Goal: Task Accomplishment & Management: Manage account settings

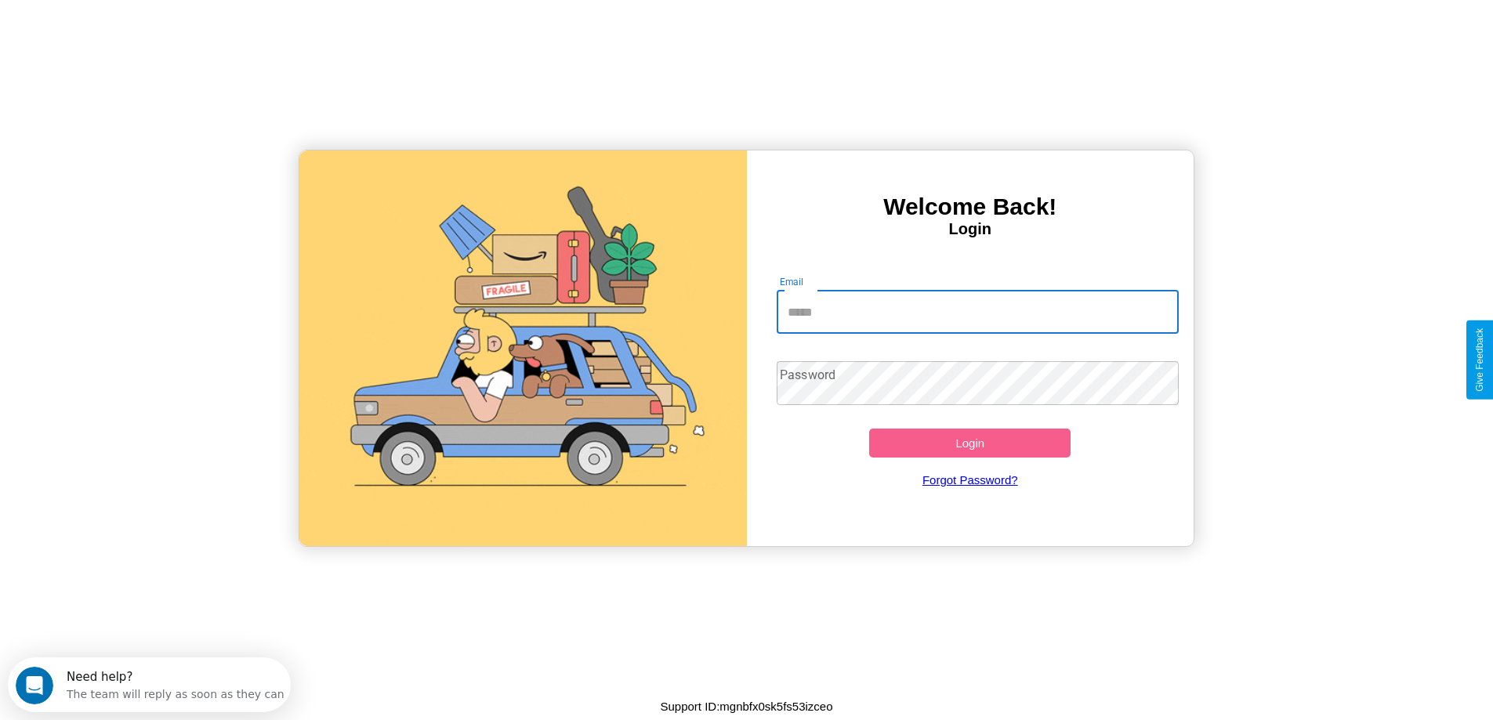
click at [977, 312] on input "Email" at bounding box center [978, 312] width 402 height 44
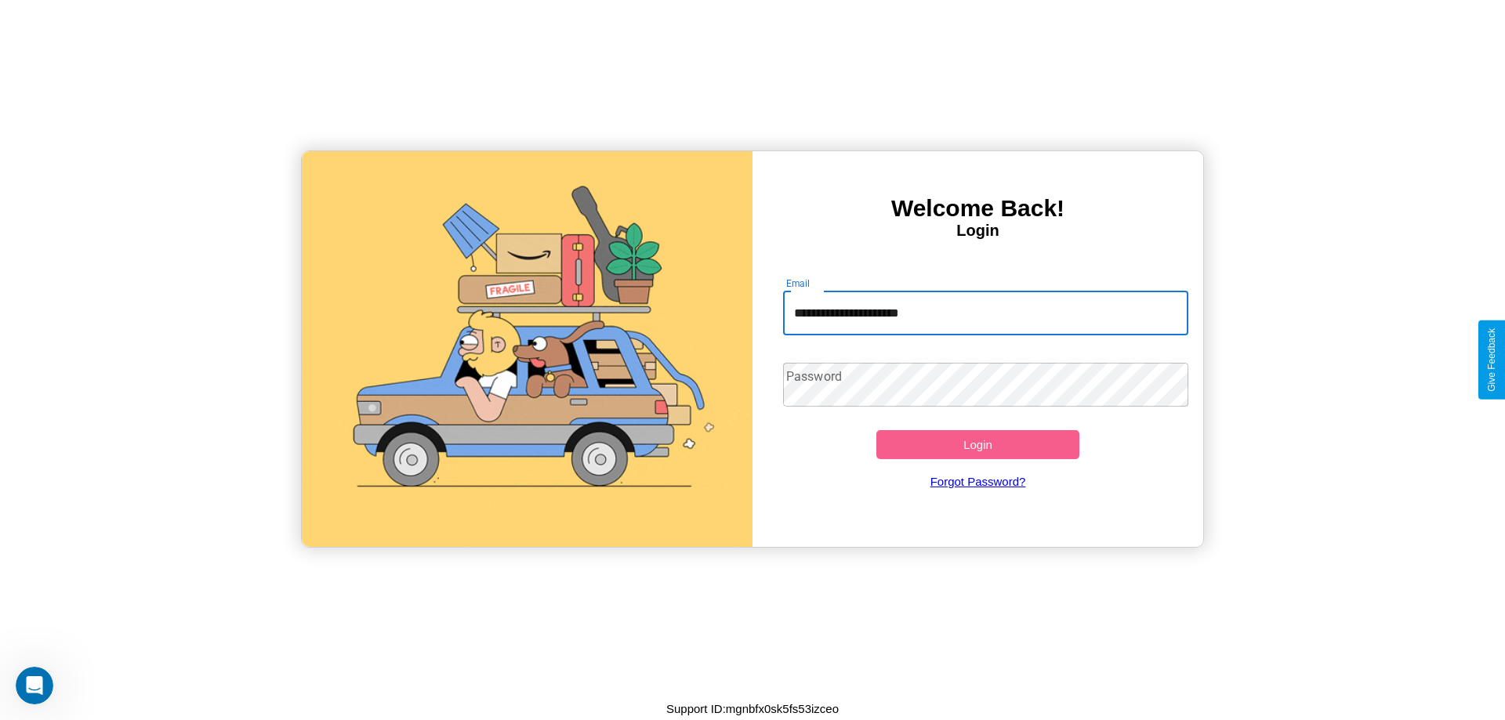
type input "**********"
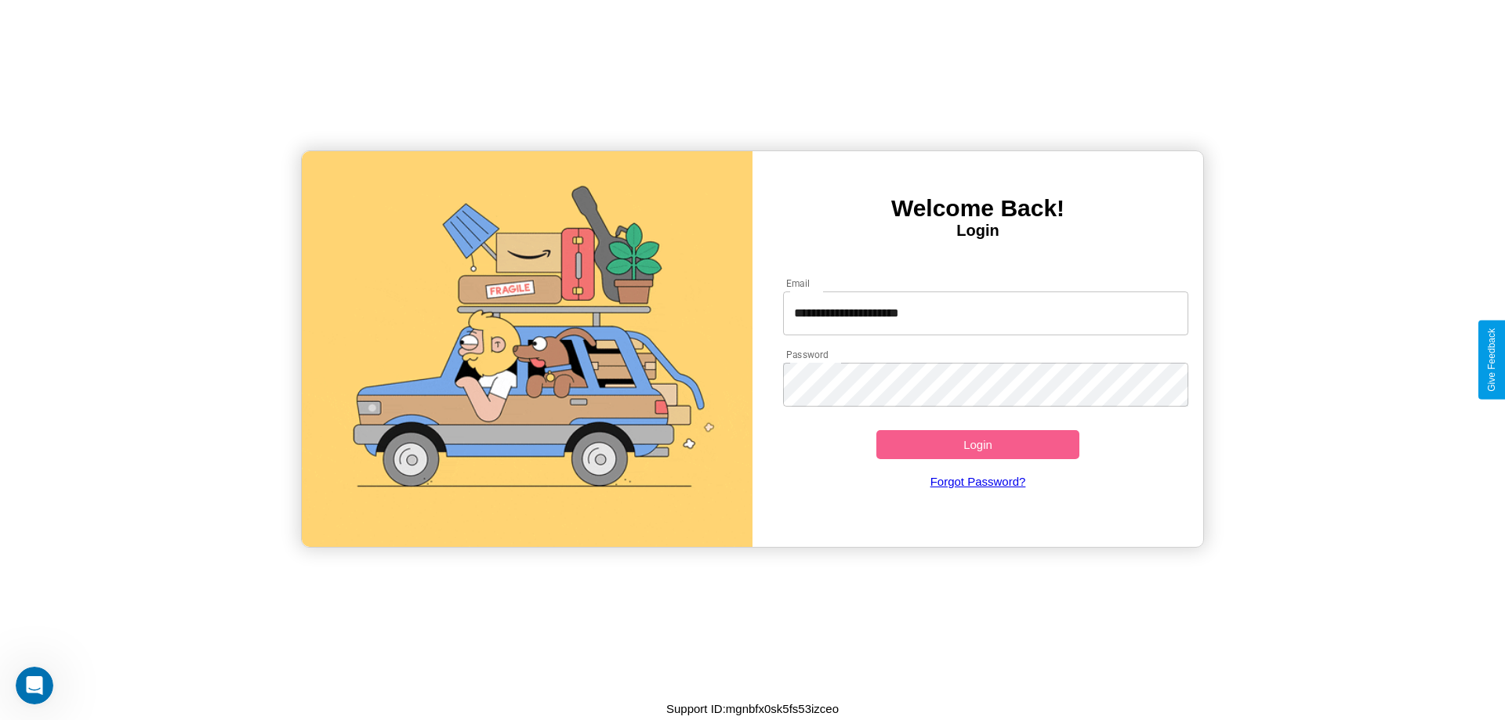
click at [977, 444] on button "Login" at bounding box center [977, 444] width 203 height 29
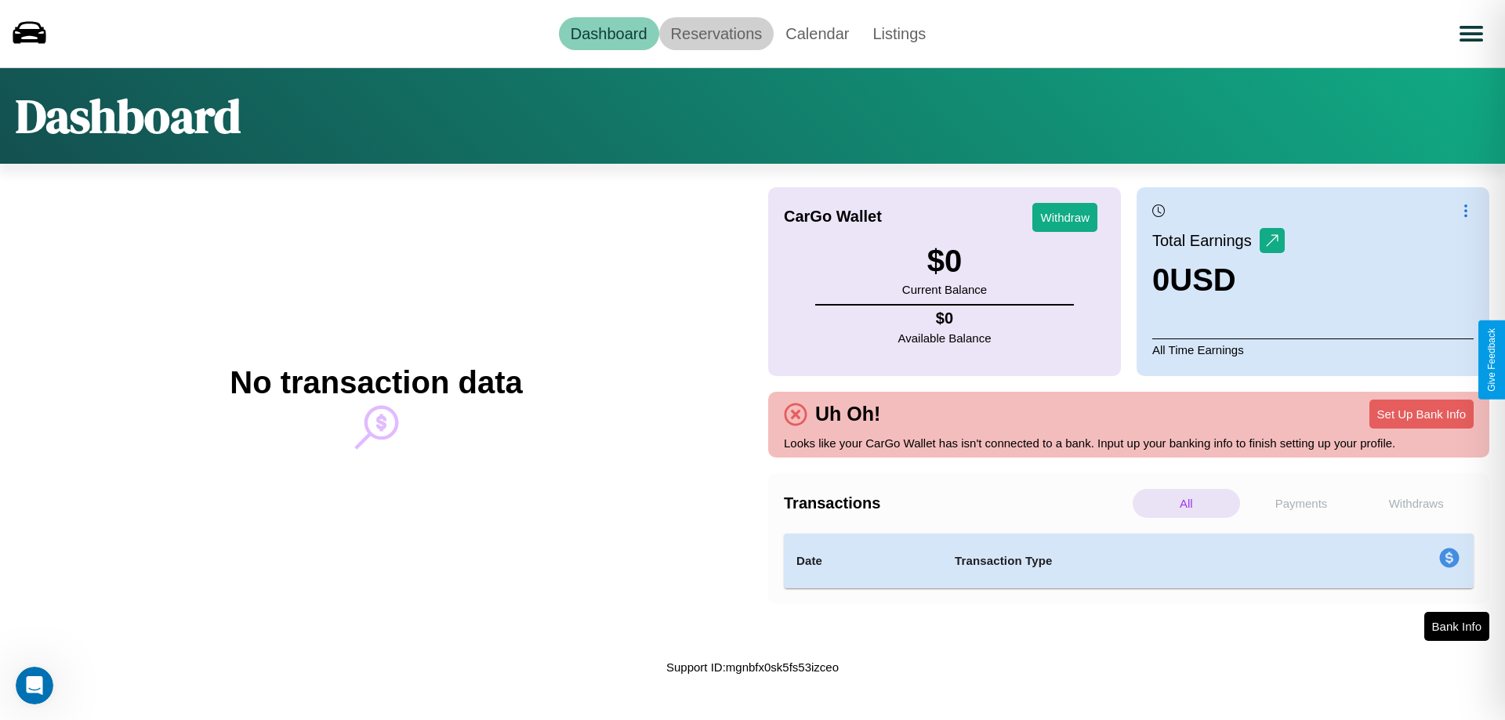
click at [716, 33] on link "Reservations" at bounding box center [716, 33] width 115 height 33
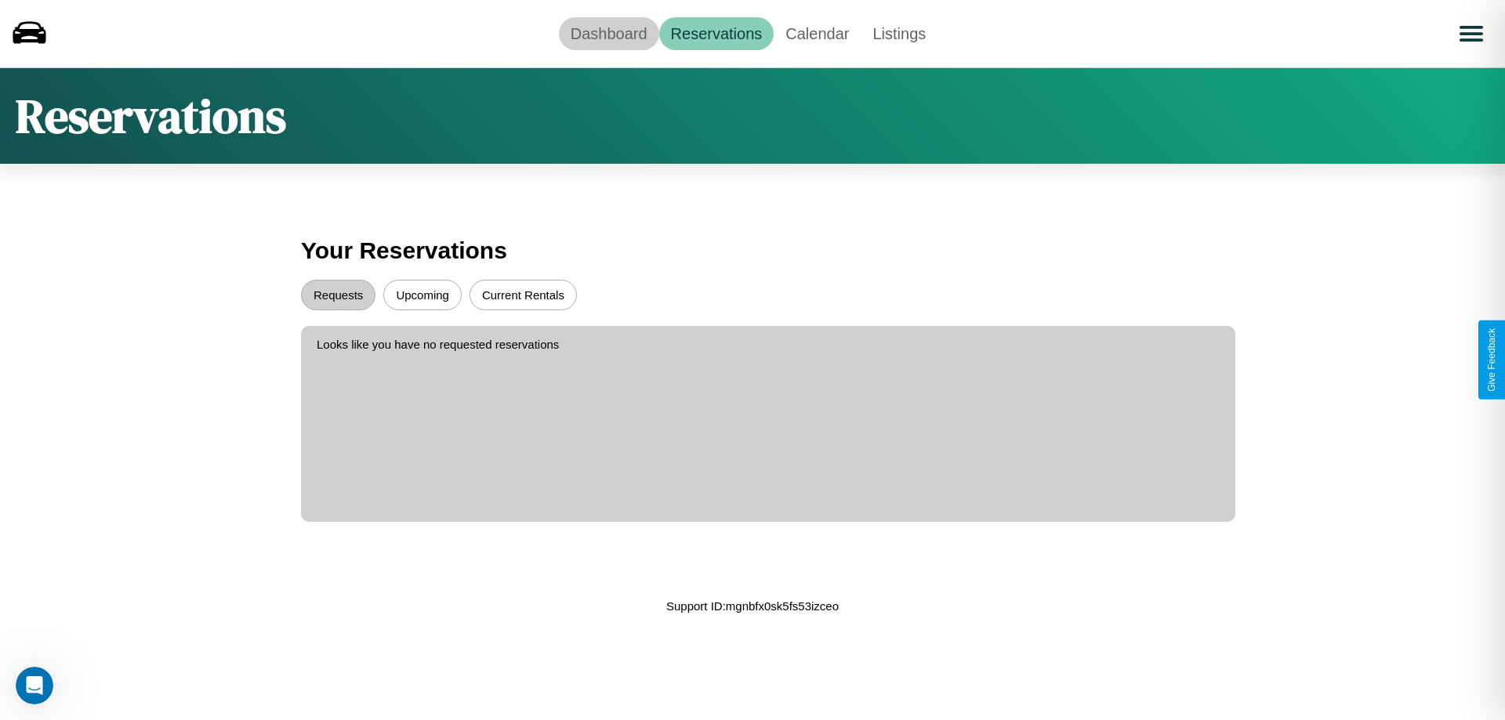
click at [608, 33] on link "Dashboard" at bounding box center [609, 33] width 100 height 33
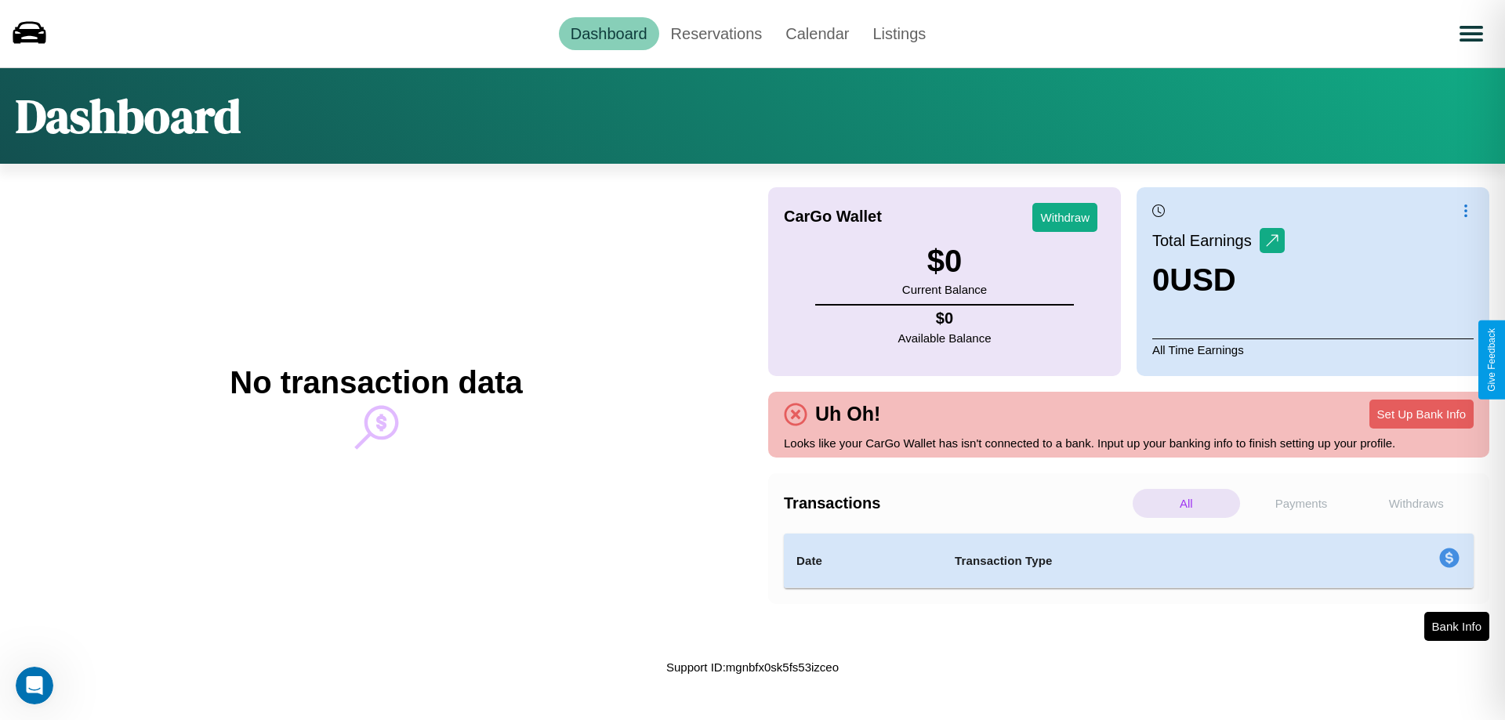
click at [1415, 503] on p "Withdraws" at bounding box center [1415, 503] width 107 height 29
